Goal: Task Accomplishment & Management: Manage account settings

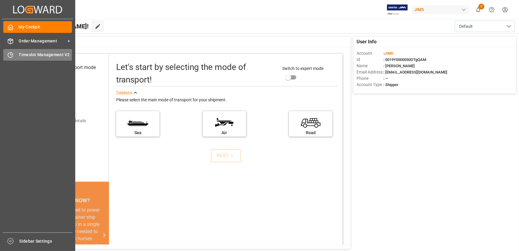
click at [17, 53] on div "Timeslot Management V2 Timeslot Management V2" at bounding box center [37, 55] width 69 height 12
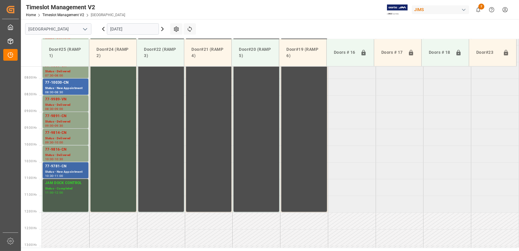
scroll to position [228, 0]
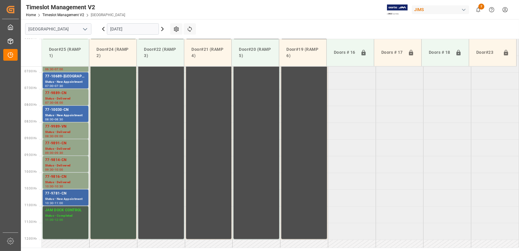
click at [62, 190] on div "77-9781-CN" at bounding box center [65, 193] width 41 height 6
click at [64, 195] on div "77-9781-CN" at bounding box center [65, 193] width 41 height 6
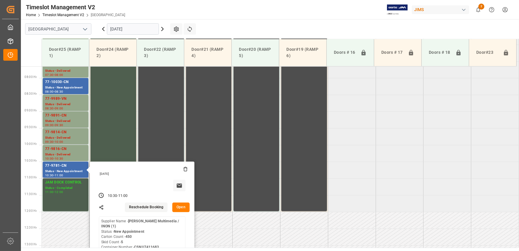
scroll to position [282, 0]
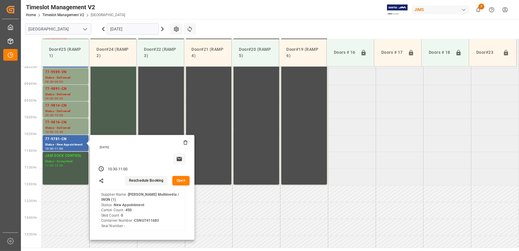
click at [186, 181] on button "Open" at bounding box center [180, 181] width 17 height 10
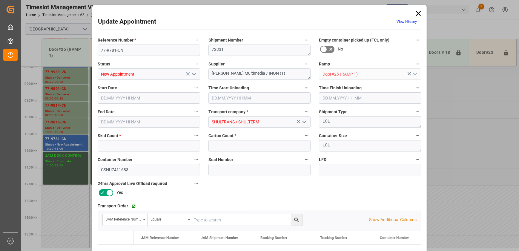
type input "5"
type input "450"
type input "[DATE] 10:30"
type input "[DATE] 11:00"
type input "[DATE] 18:00"
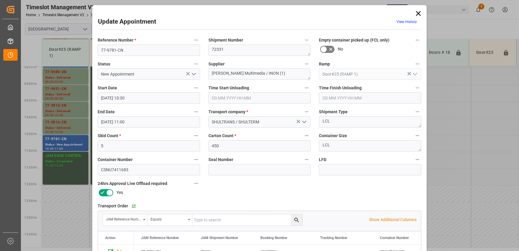
click at [417, 13] on icon at bounding box center [418, 13] width 5 height 5
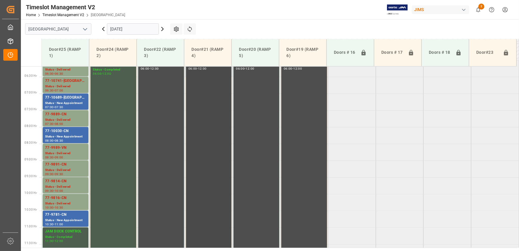
scroll to position [201, 0]
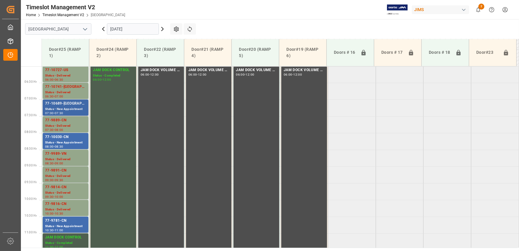
click at [72, 101] on div "77-10689-[GEOGRAPHIC_DATA]" at bounding box center [65, 104] width 41 height 6
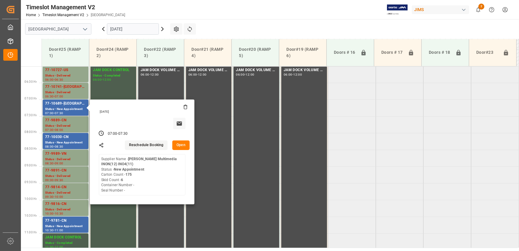
click at [181, 145] on button "Open" at bounding box center [180, 145] width 17 height 10
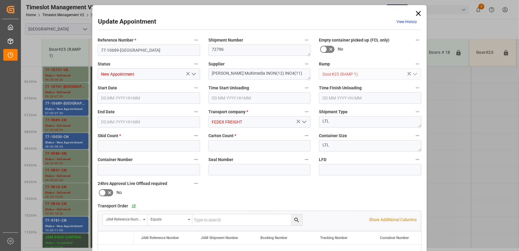
type input "6"
type input "175"
type input "[DATE] 07:00"
type input "[DATE] 07:30"
type input "[DATE] 15:15"
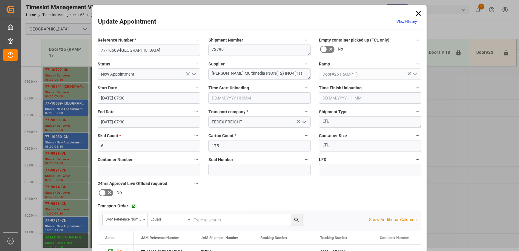
click at [195, 74] on icon "open menu" at bounding box center [193, 73] width 7 height 7
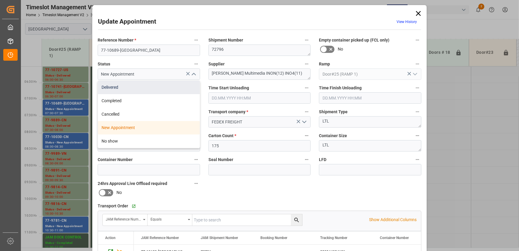
click at [186, 84] on div "Delivered" at bounding box center [149, 87] width 102 height 13
type input "Delivered"
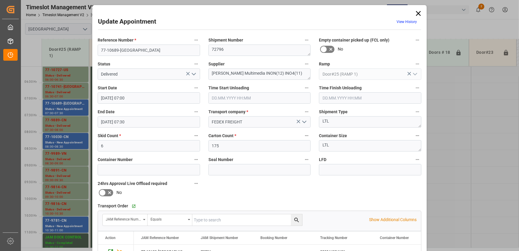
click at [275, 95] on input "text" at bounding box center [259, 97] width 102 height 11
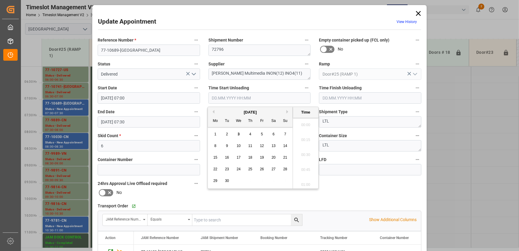
scroll to position [613, 0]
click at [239, 134] on span "3" at bounding box center [239, 134] width 2 height 4
click at [304, 149] on li "10:45" at bounding box center [305, 153] width 25 height 15
type input "[DATE] 10:45"
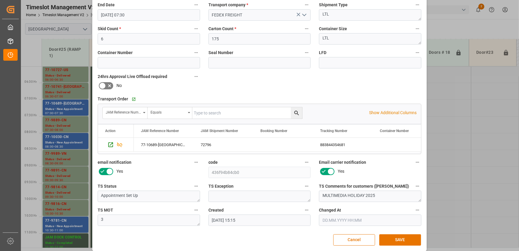
scroll to position [108, 0]
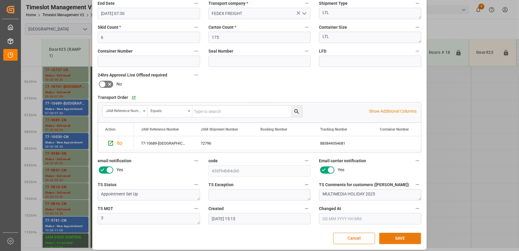
click at [408, 238] on button "SAVE" at bounding box center [400, 237] width 42 height 11
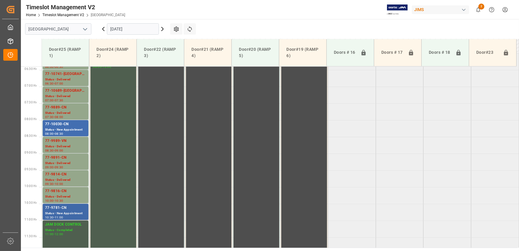
scroll to position [230, 0]
